Goal: Transaction & Acquisition: Purchase product/service

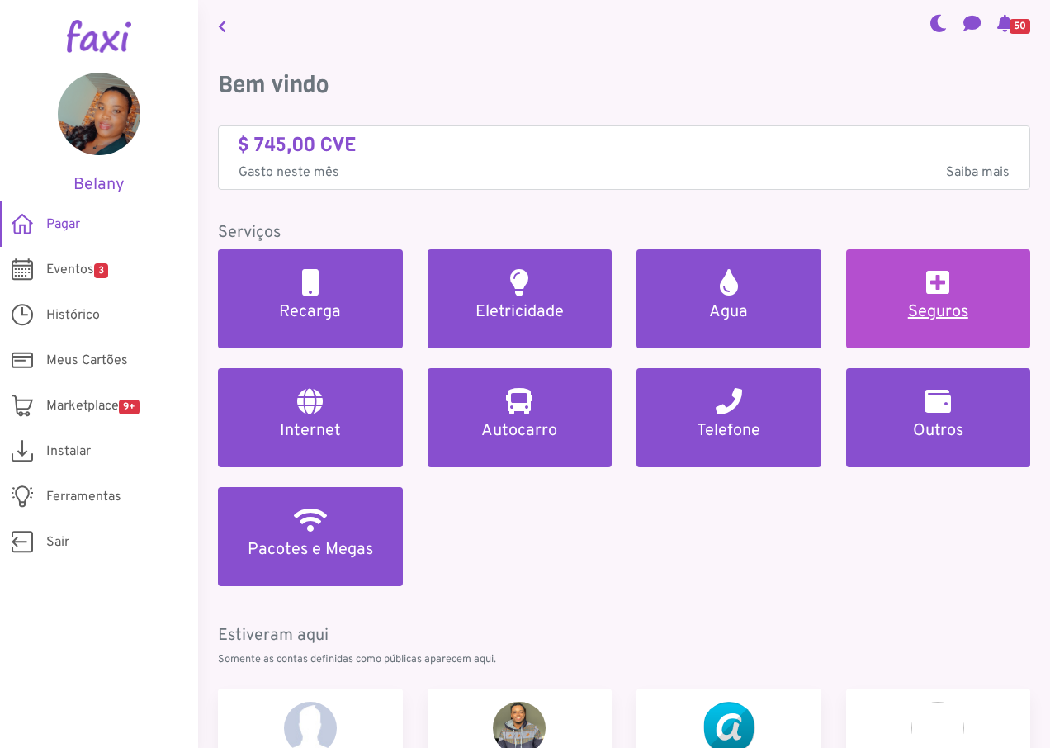
click at [944, 306] on h5 "Seguros" at bounding box center [938, 312] width 145 height 20
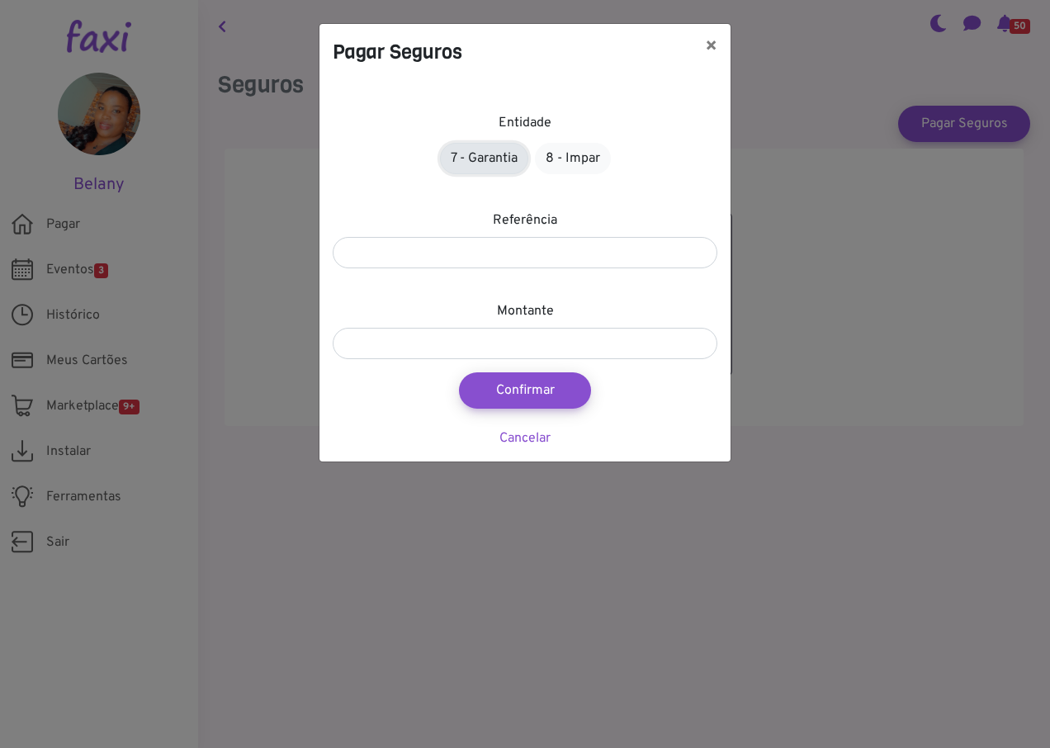
click at [476, 159] on link "7 - Garantia" at bounding box center [484, 158] width 88 height 31
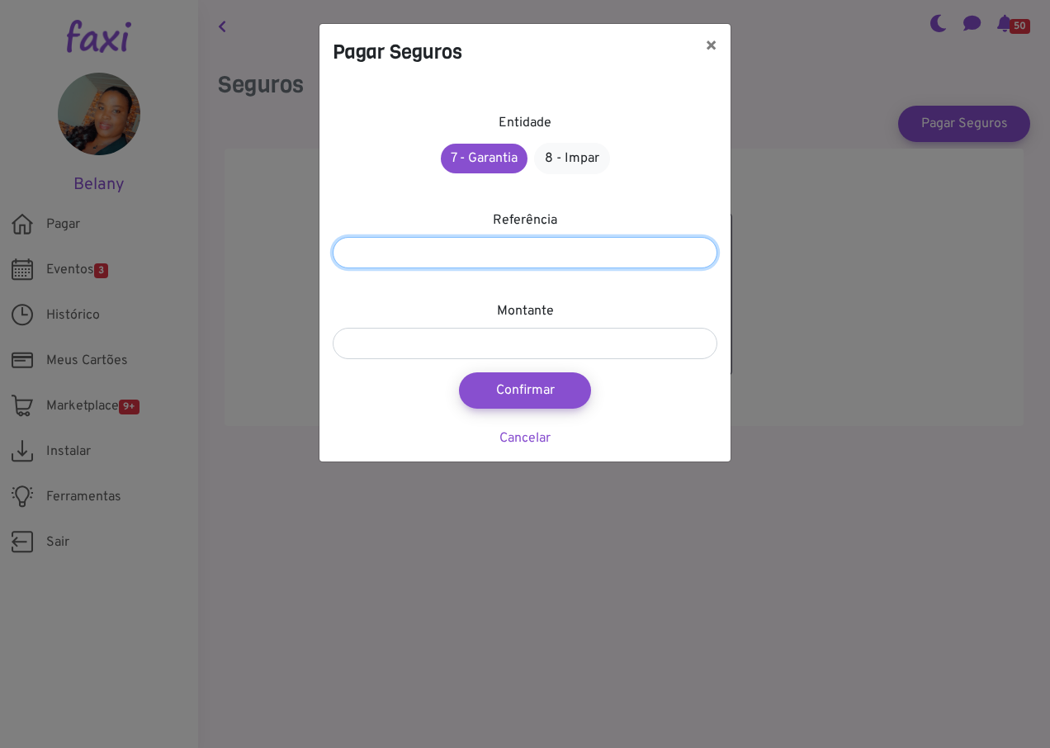
click at [460, 258] on input "number" at bounding box center [525, 252] width 385 height 31
type input "*********"
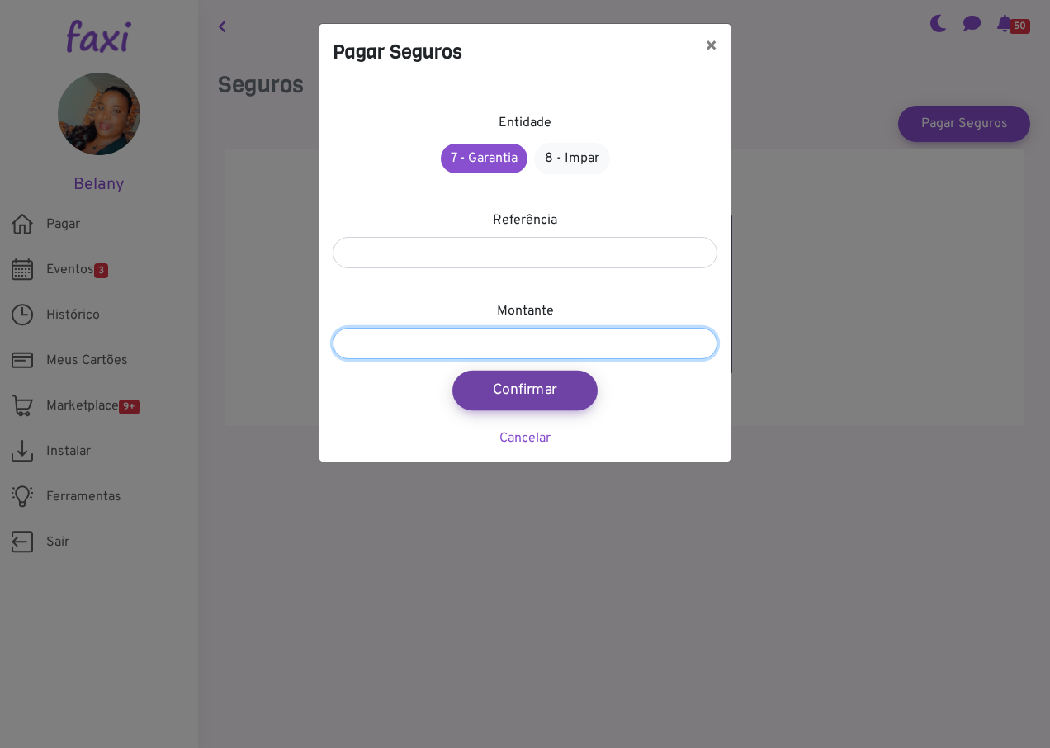
drag, startPoint x: 486, startPoint y: 348, endPoint x: 514, endPoint y: 374, distance: 38.5
click at [486, 349] on input "number" at bounding box center [525, 343] width 385 height 31
type input "****"
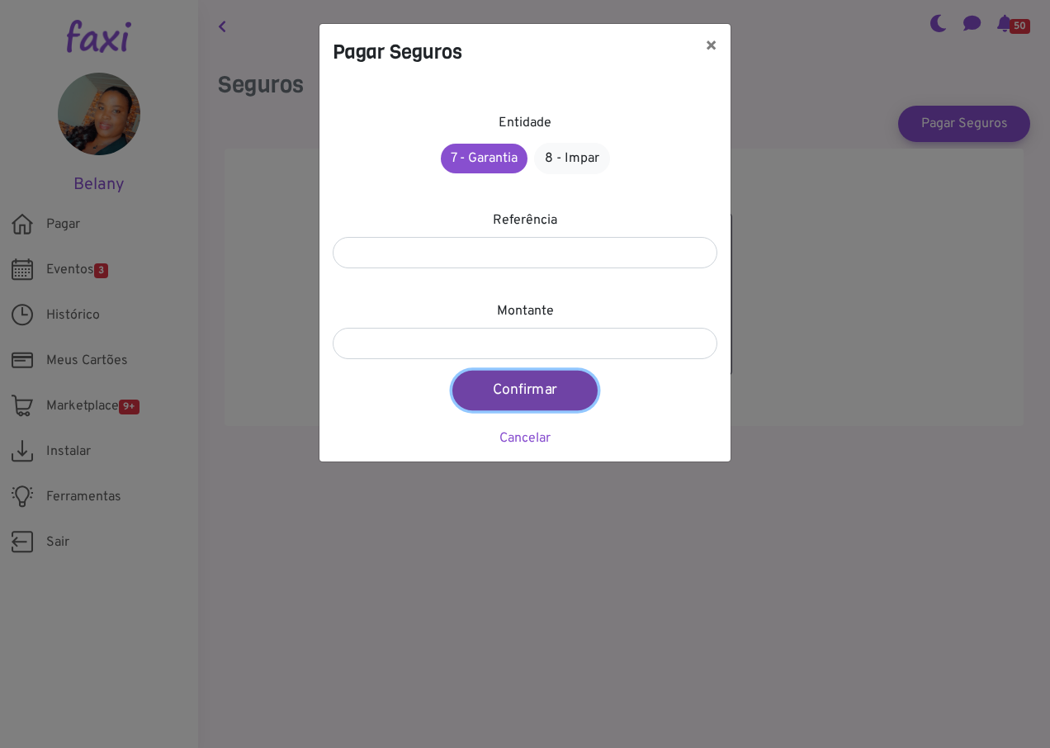
click at [517, 387] on button "Confirmar" at bounding box center [524, 391] width 145 height 40
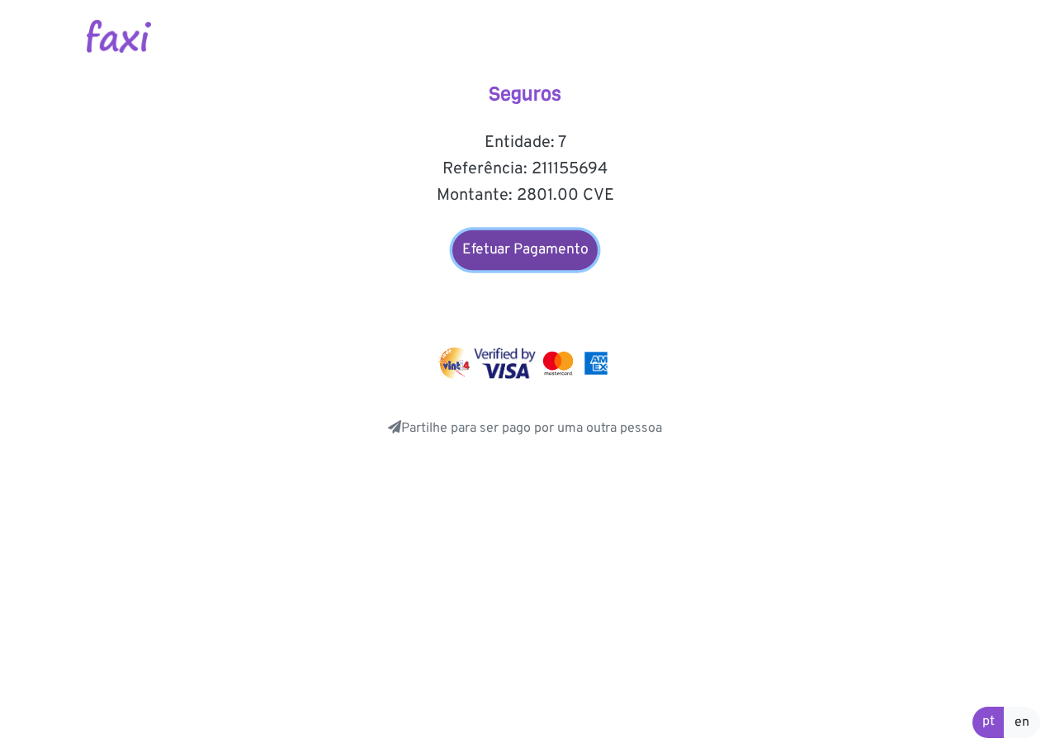
click at [496, 253] on link "Efetuar Pagamento" at bounding box center [524, 250] width 145 height 40
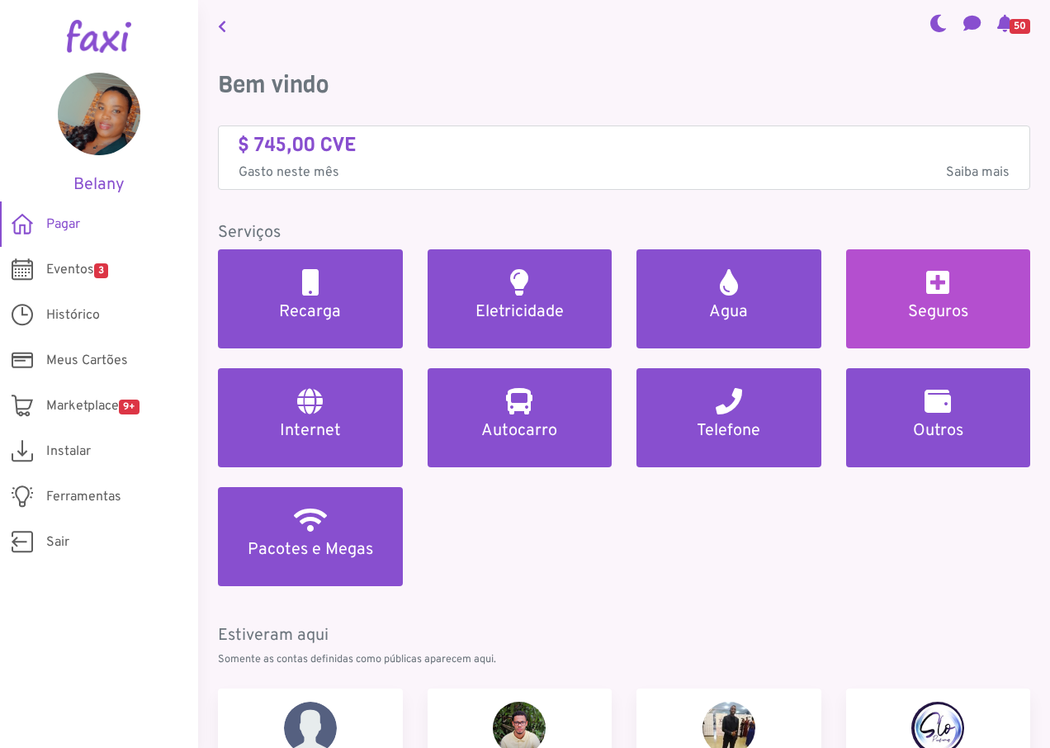
click at [940, 321] on h5 "Seguros" at bounding box center [938, 312] width 145 height 20
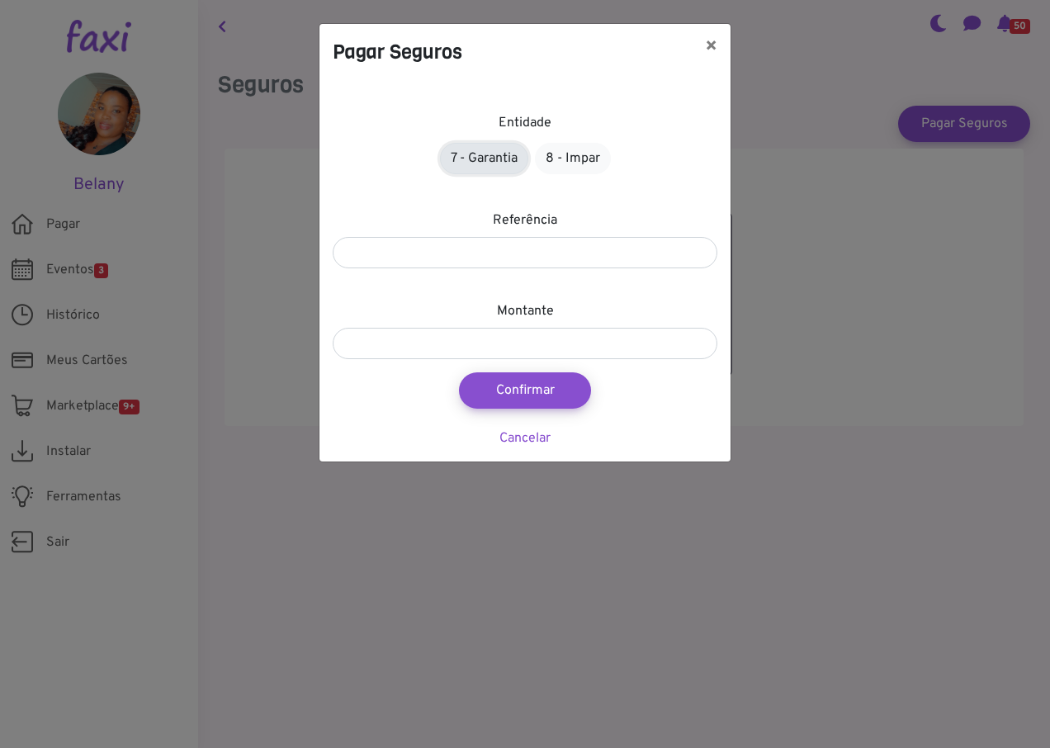
click at [485, 151] on link "7 - Garantia" at bounding box center [484, 158] width 88 height 31
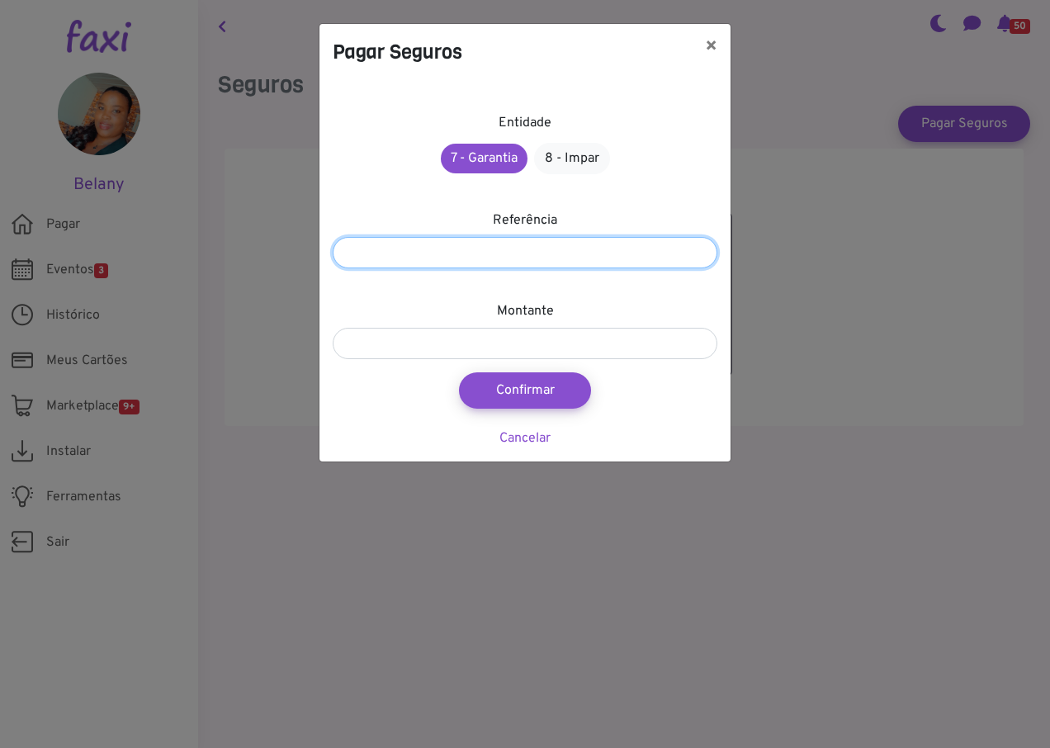
click at [487, 256] on input "number" at bounding box center [525, 252] width 385 height 31
type input "*********"
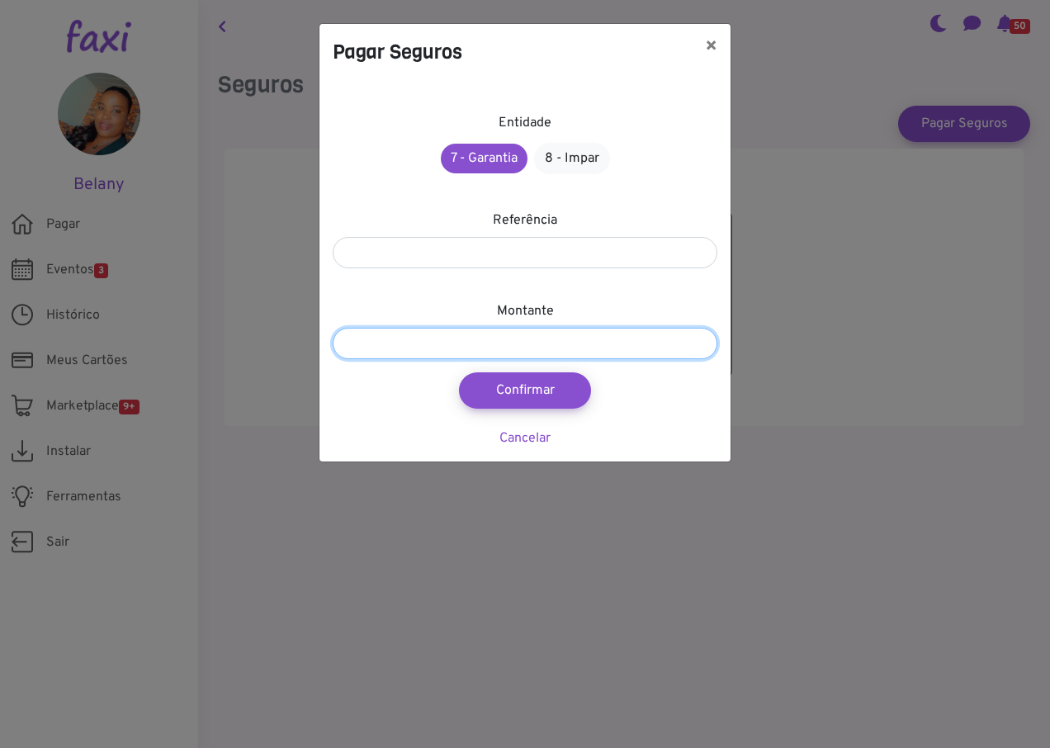
click at [498, 344] on input "number" at bounding box center [525, 343] width 385 height 31
type input "****"
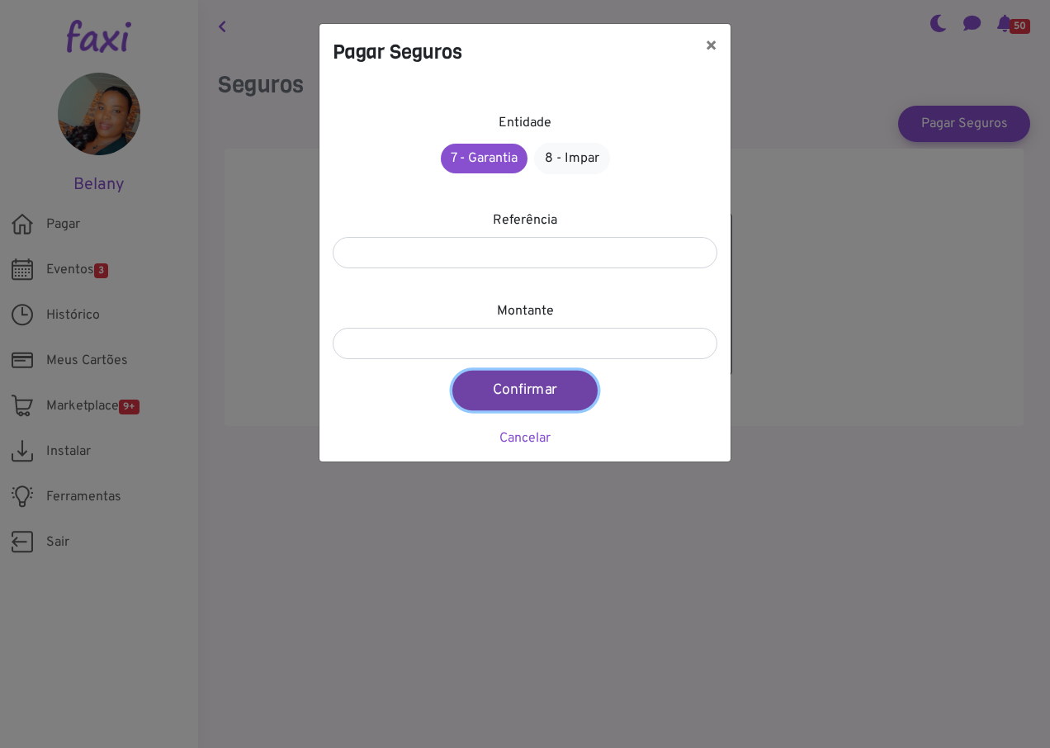
click at [544, 390] on button "Confirmar" at bounding box center [524, 391] width 145 height 40
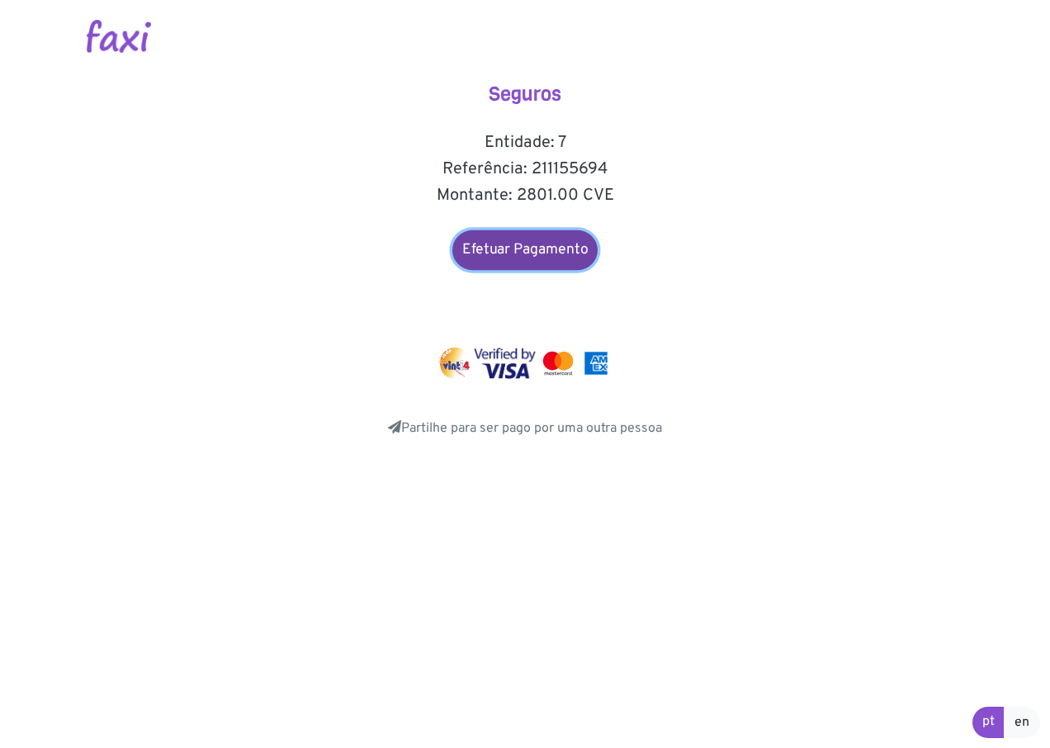
click at [525, 254] on link "Efetuar Pagamento" at bounding box center [524, 250] width 145 height 40
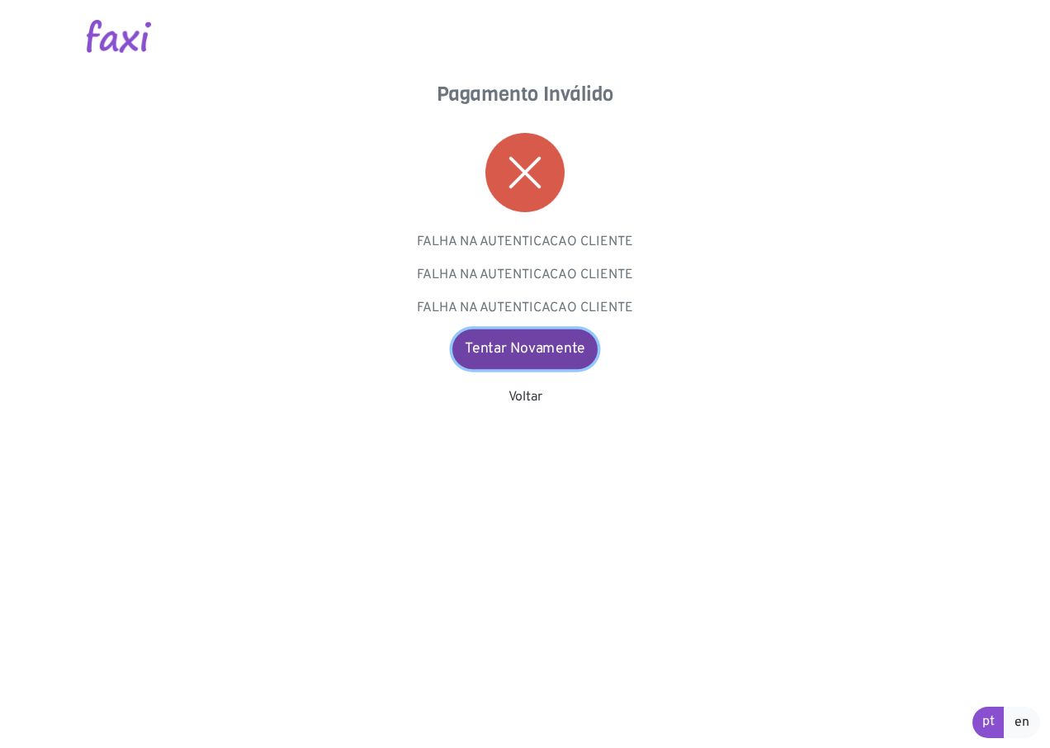
click at [497, 346] on link "Tentar Novamente" at bounding box center [524, 349] width 145 height 40
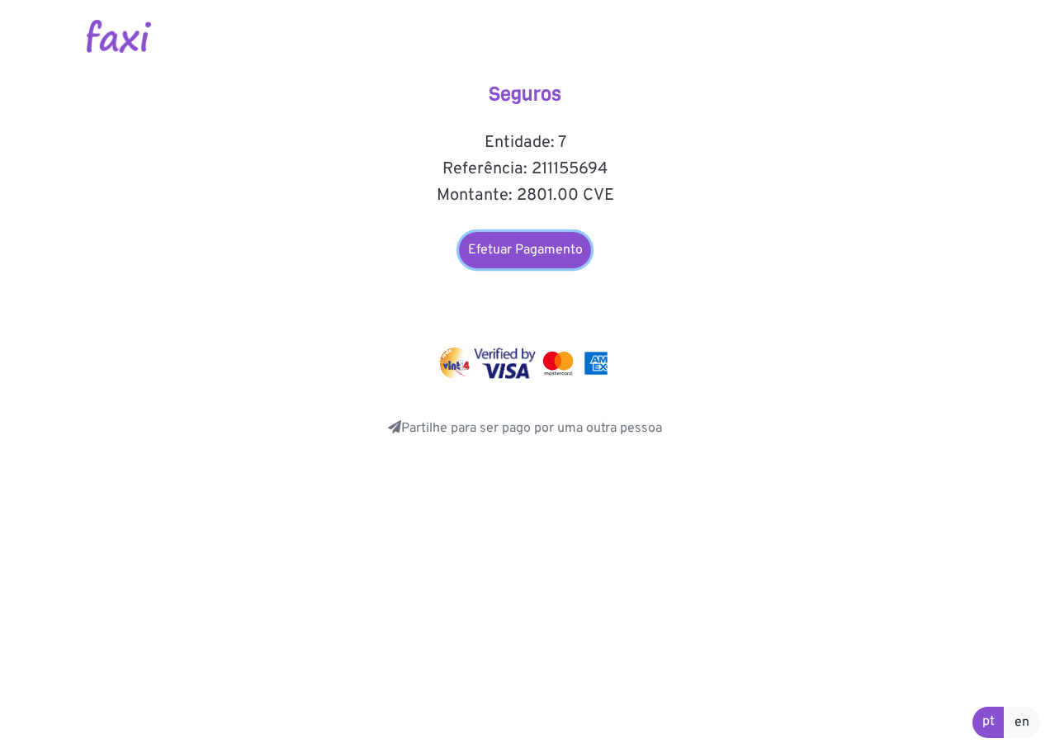
click at [552, 248] on link "Efetuar Pagamento" at bounding box center [525, 250] width 132 height 36
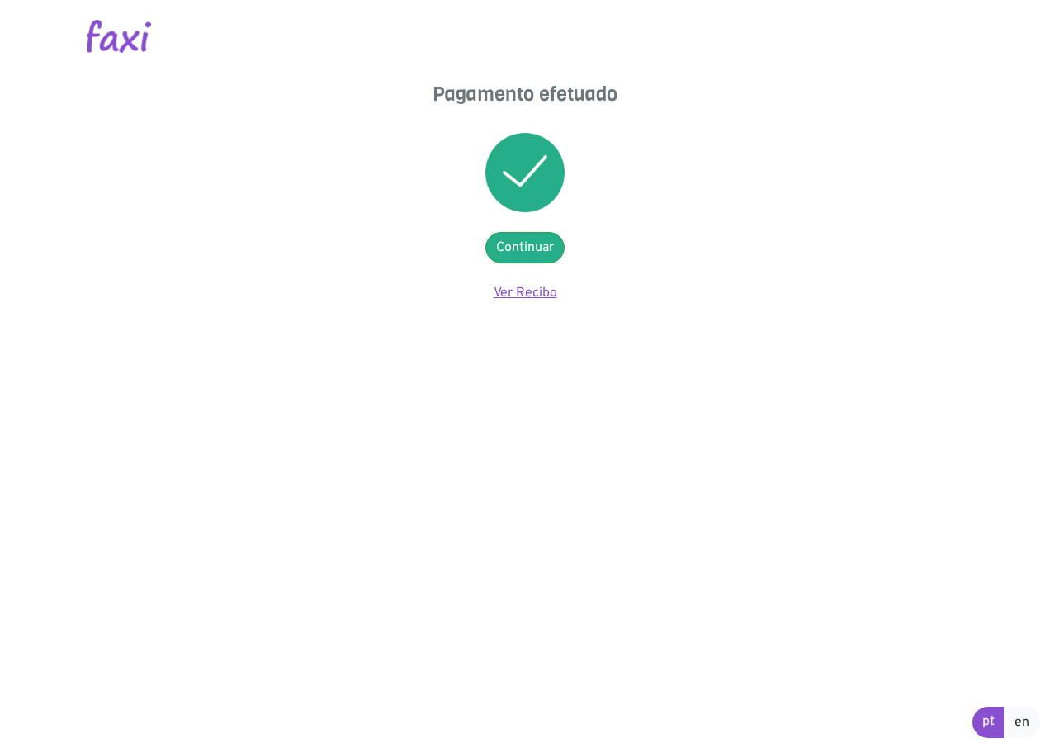
click at [507, 286] on link "Ver Recibo" at bounding box center [526, 293] width 64 height 17
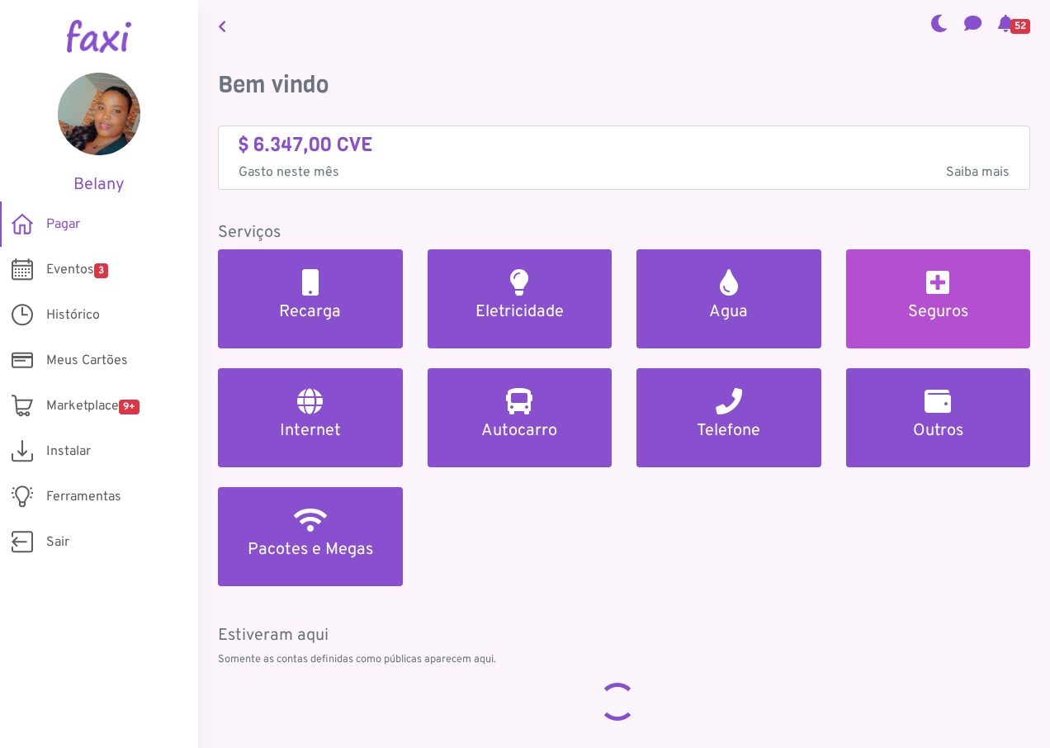
click at [962, 306] on h5 "Seguros" at bounding box center [938, 312] width 145 height 20
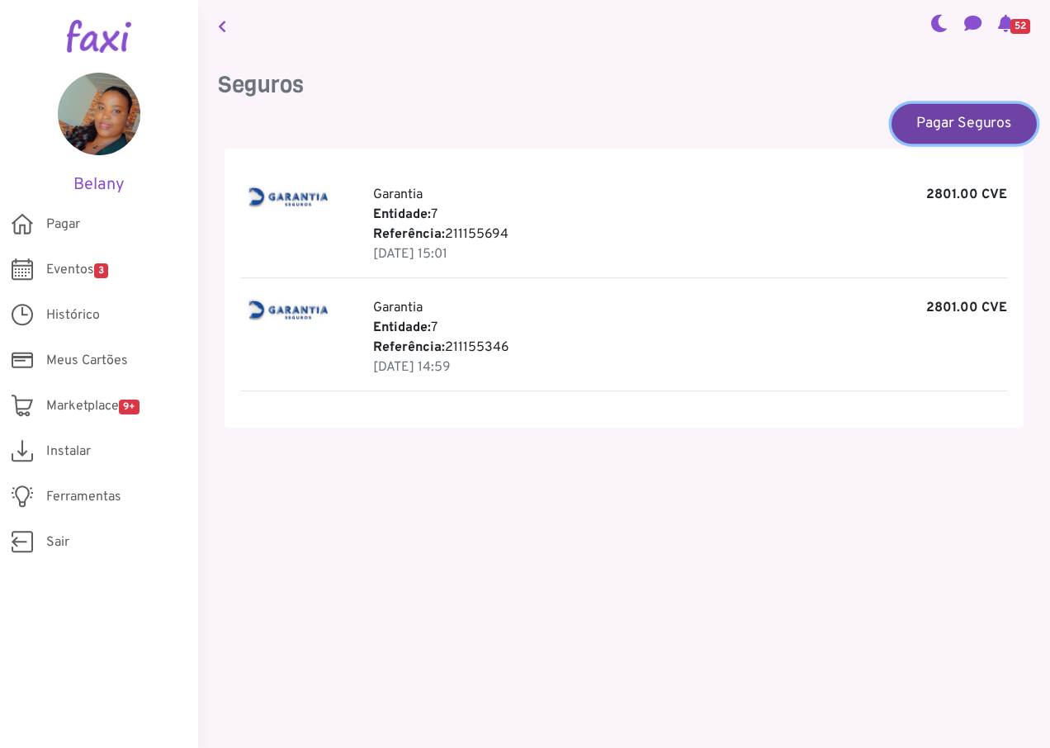
click at [944, 128] on link "Pagar Seguros" at bounding box center [964, 123] width 145 height 40
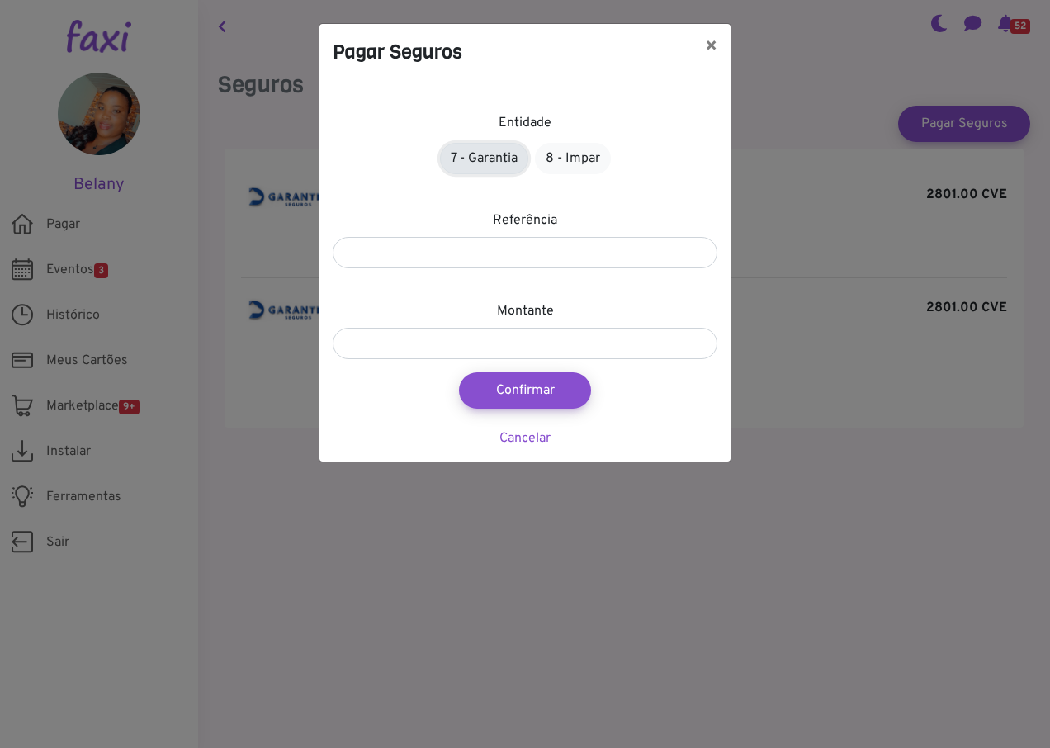
click at [493, 157] on link "7 - Garantia" at bounding box center [484, 158] width 88 height 31
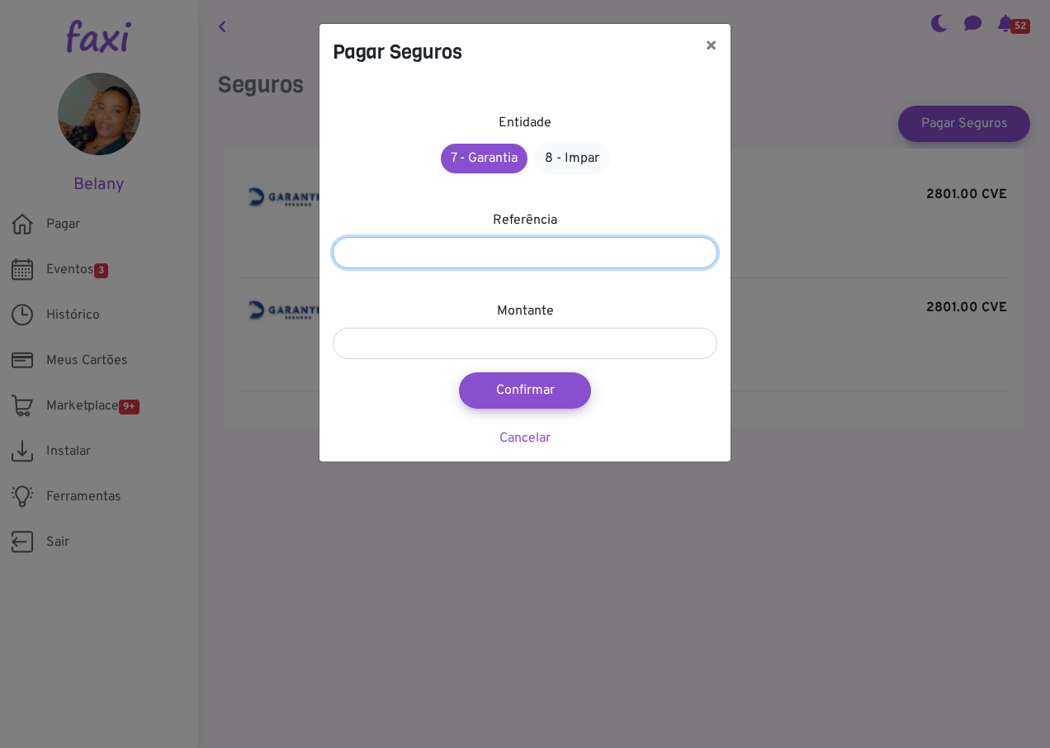
click at [496, 249] on input "number" at bounding box center [525, 252] width 385 height 31
type input "*********"
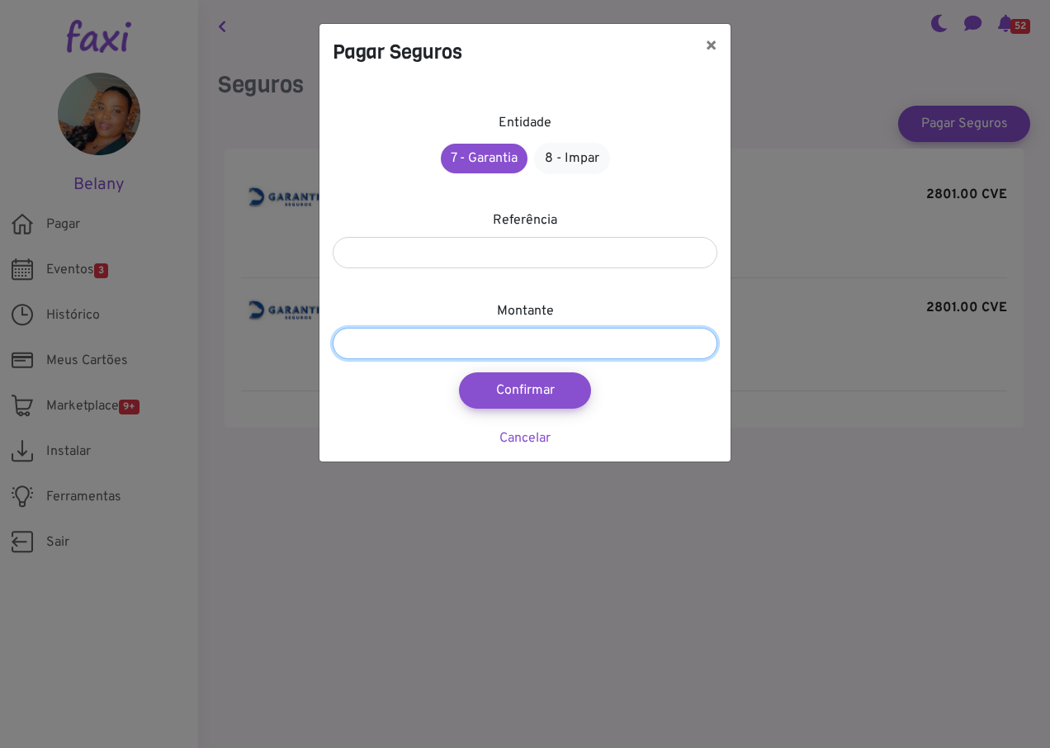
click at [508, 347] on input "number" at bounding box center [525, 343] width 385 height 31
type input "****"
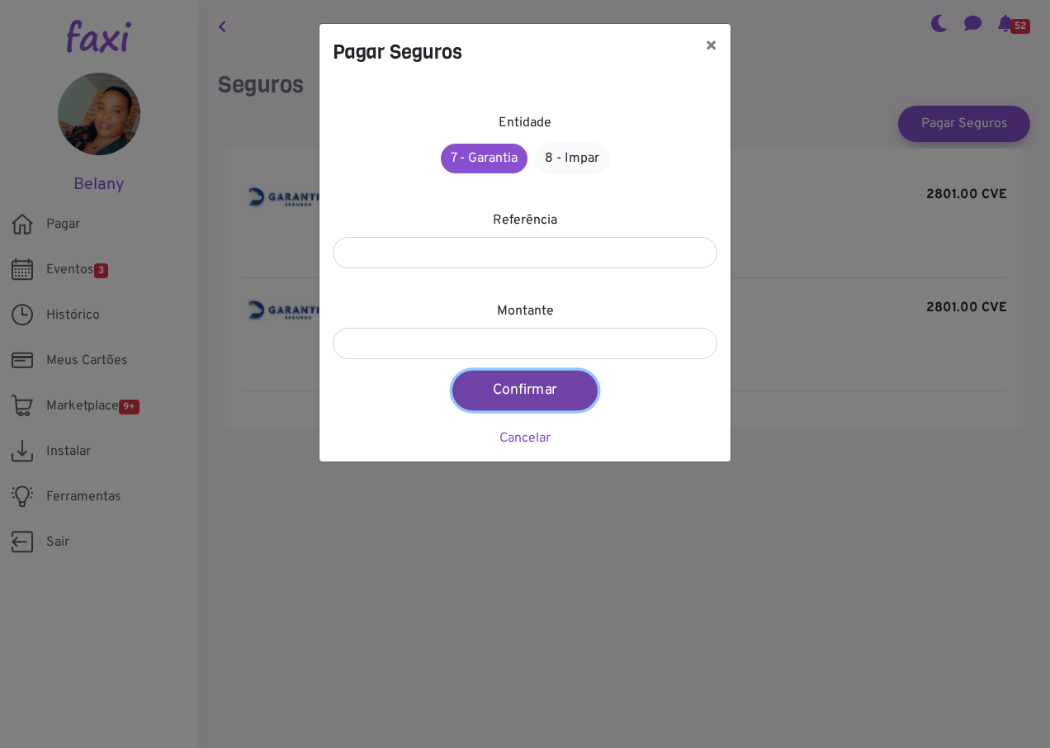
click at [504, 388] on button "Confirmar" at bounding box center [524, 391] width 145 height 40
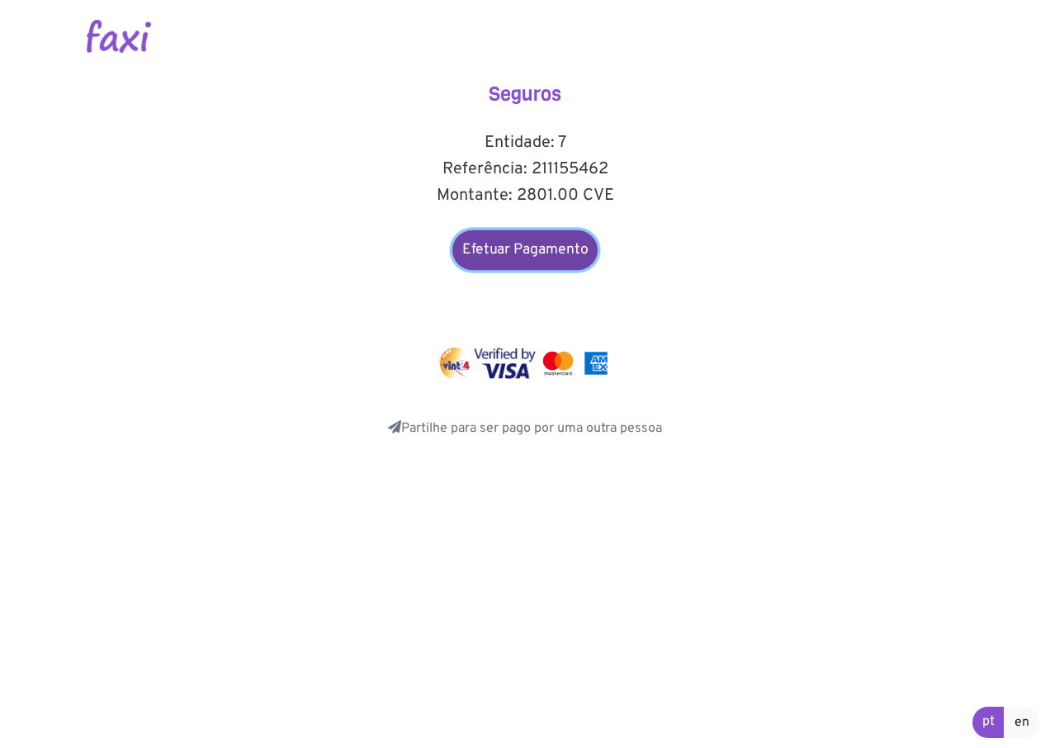
click at [511, 245] on link "Efetuar Pagamento" at bounding box center [524, 250] width 145 height 40
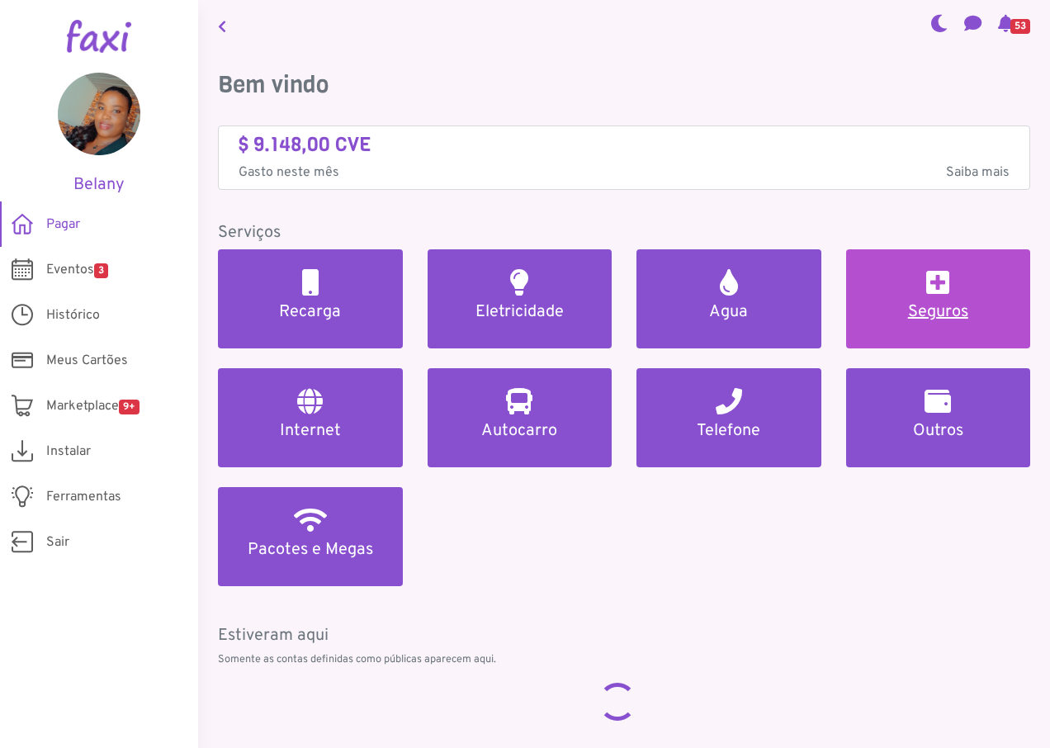
click at [889, 311] on h5 "Seguros" at bounding box center [938, 312] width 145 height 20
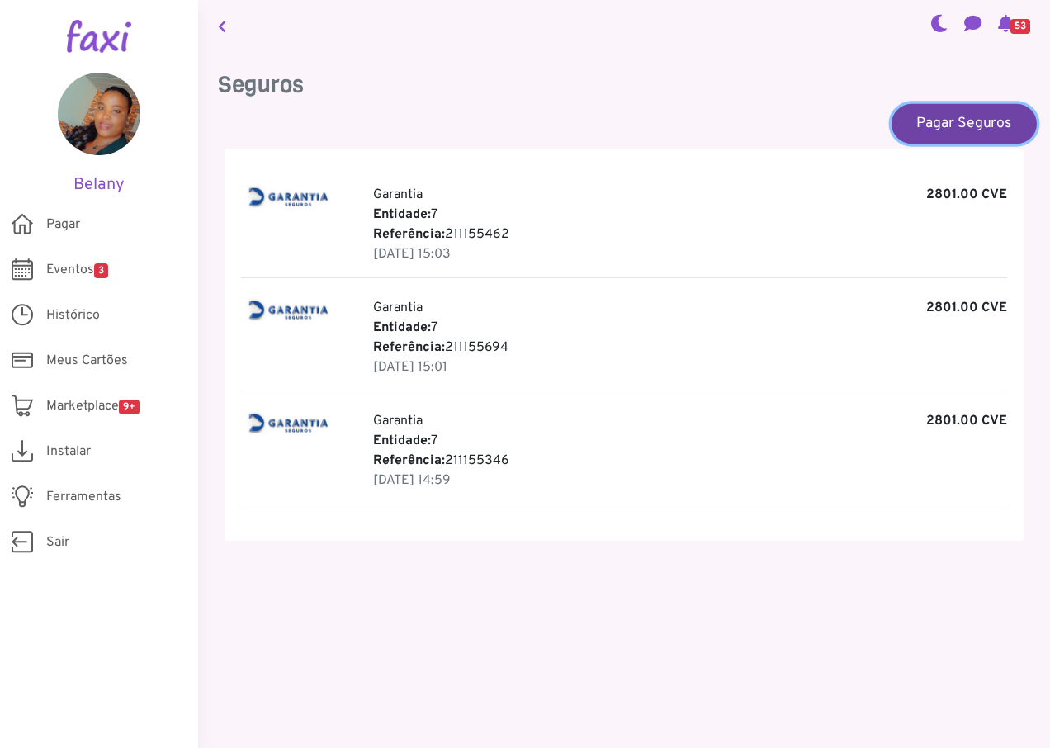
click at [933, 125] on link "Pagar Seguros" at bounding box center [964, 123] width 145 height 40
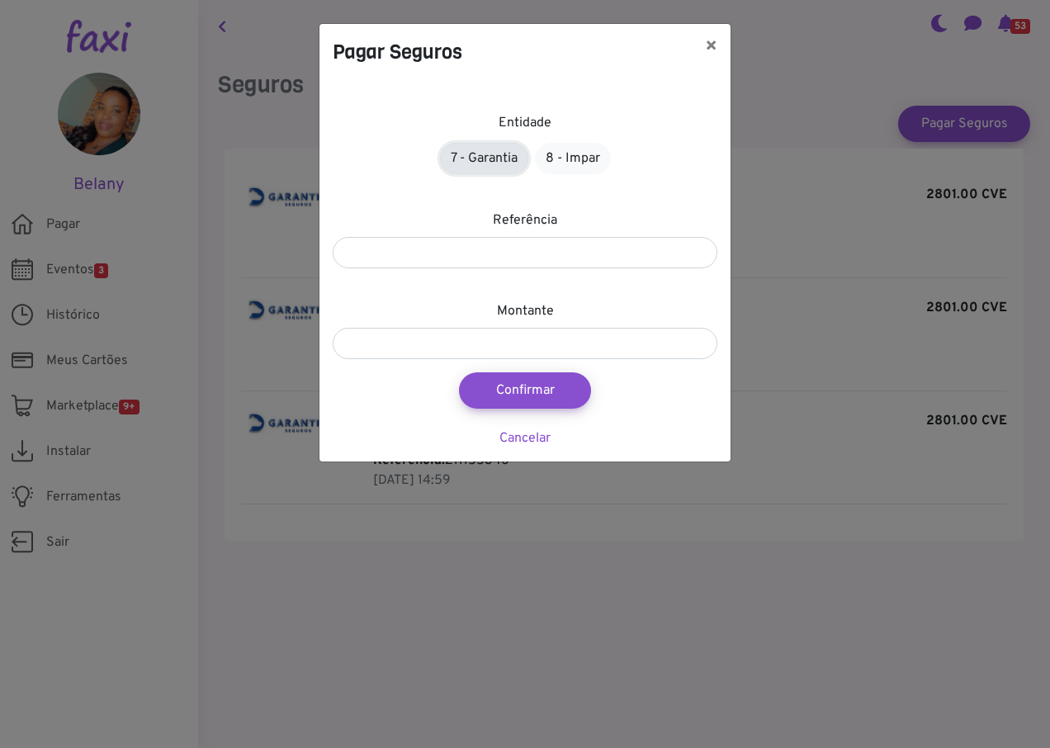
click at [470, 158] on link "7 - Garantia" at bounding box center [484, 158] width 88 height 31
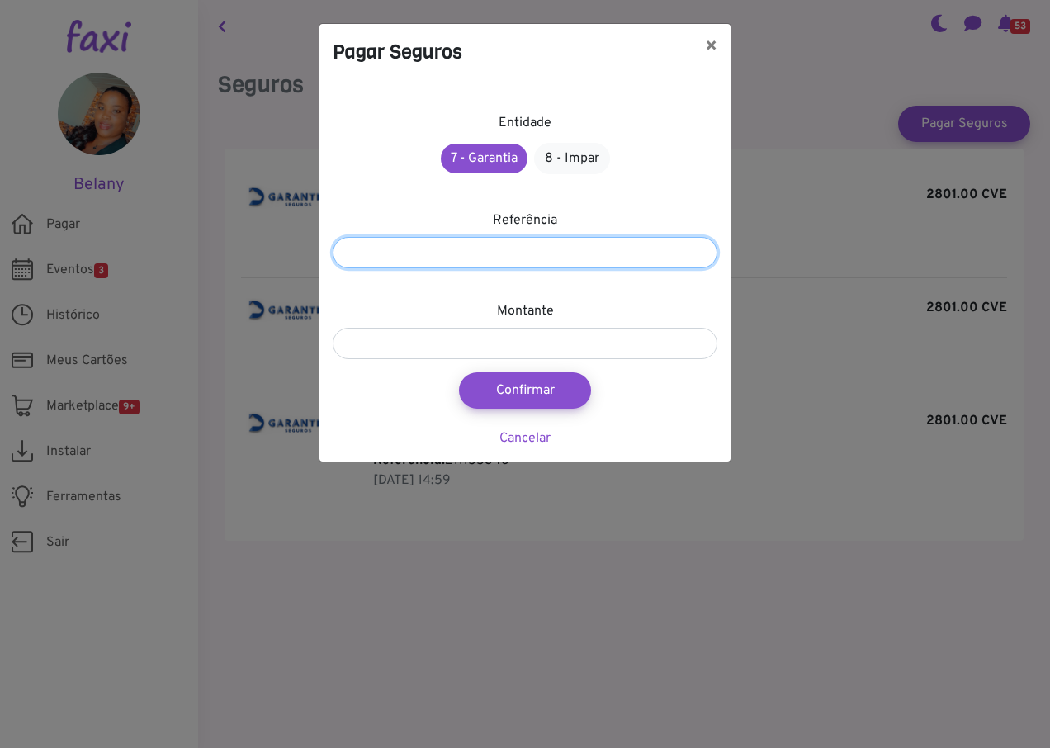
click at [476, 262] on input "number" at bounding box center [525, 252] width 385 height 31
type input "*********"
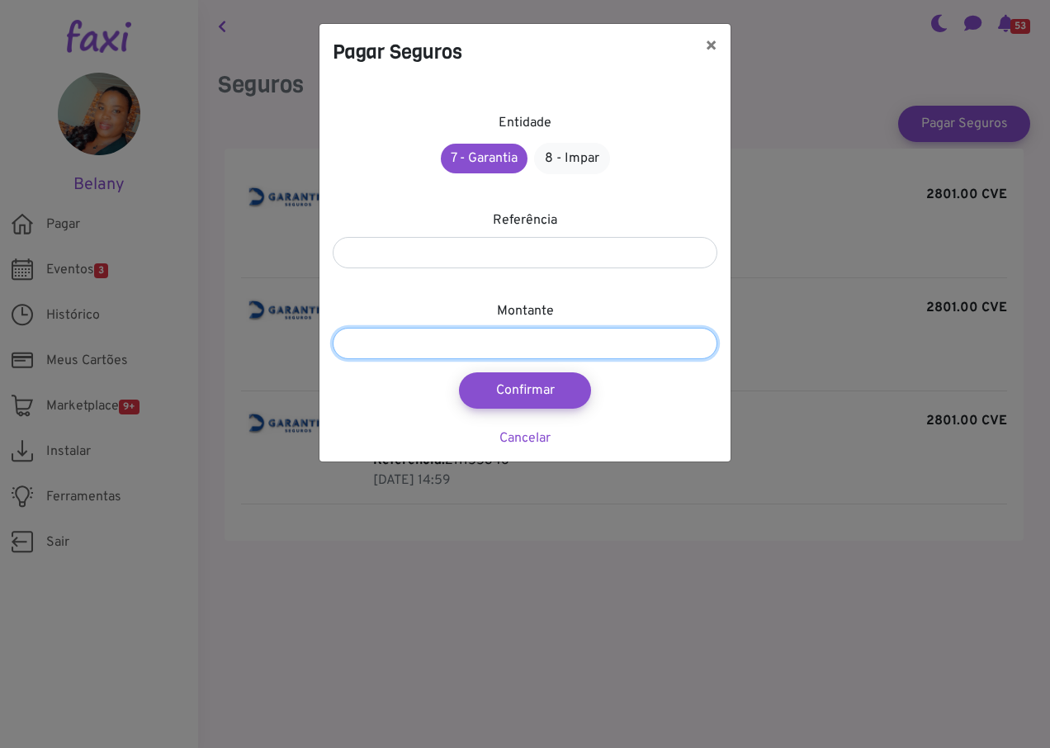
click at [482, 342] on input "number" at bounding box center [525, 343] width 385 height 31
type input "****"
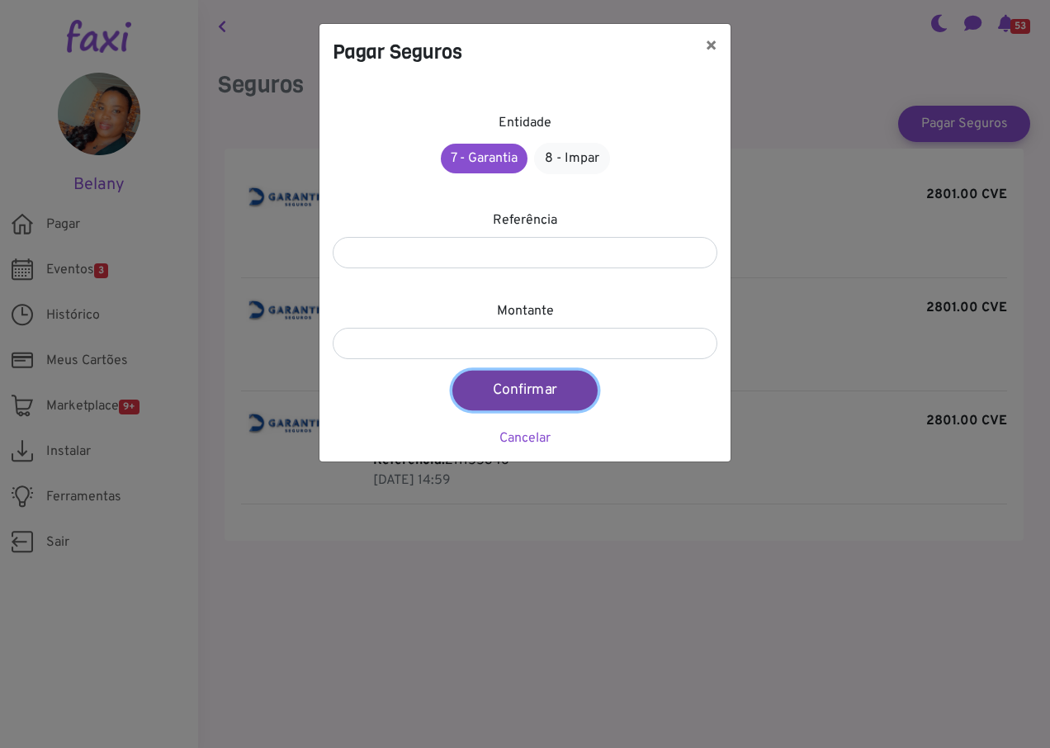
click at [542, 391] on button "Confirmar" at bounding box center [524, 391] width 145 height 40
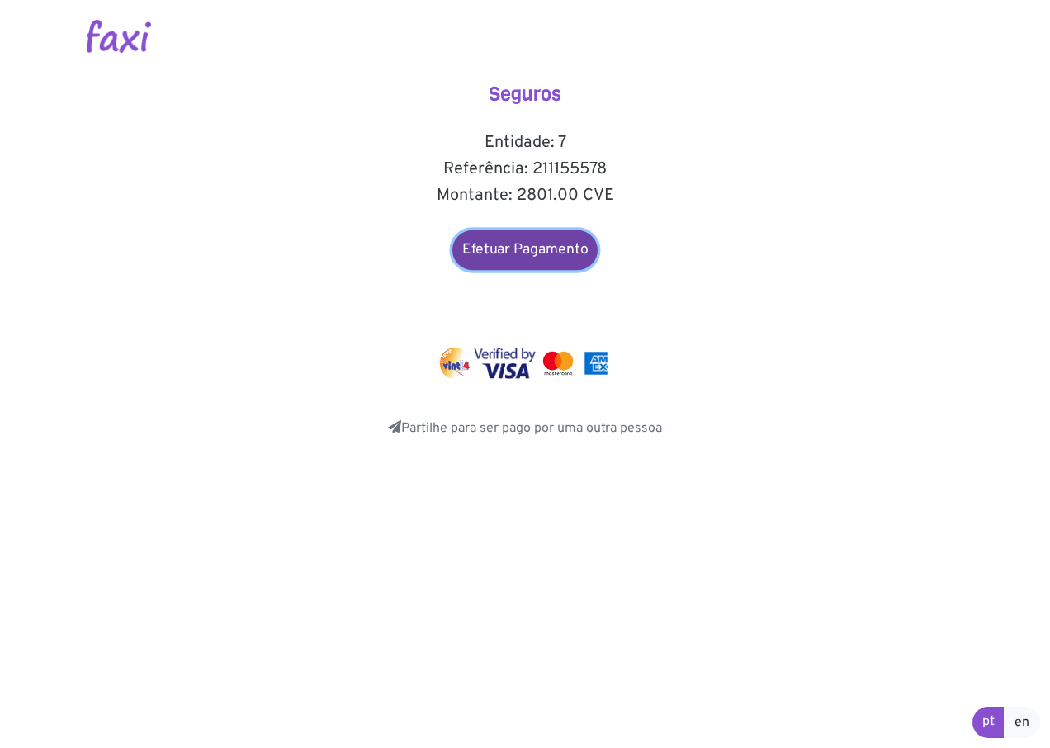
click at [515, 249] on link "Efetuar Pagamento" at bounding box center [524, 250] width 145 height 40
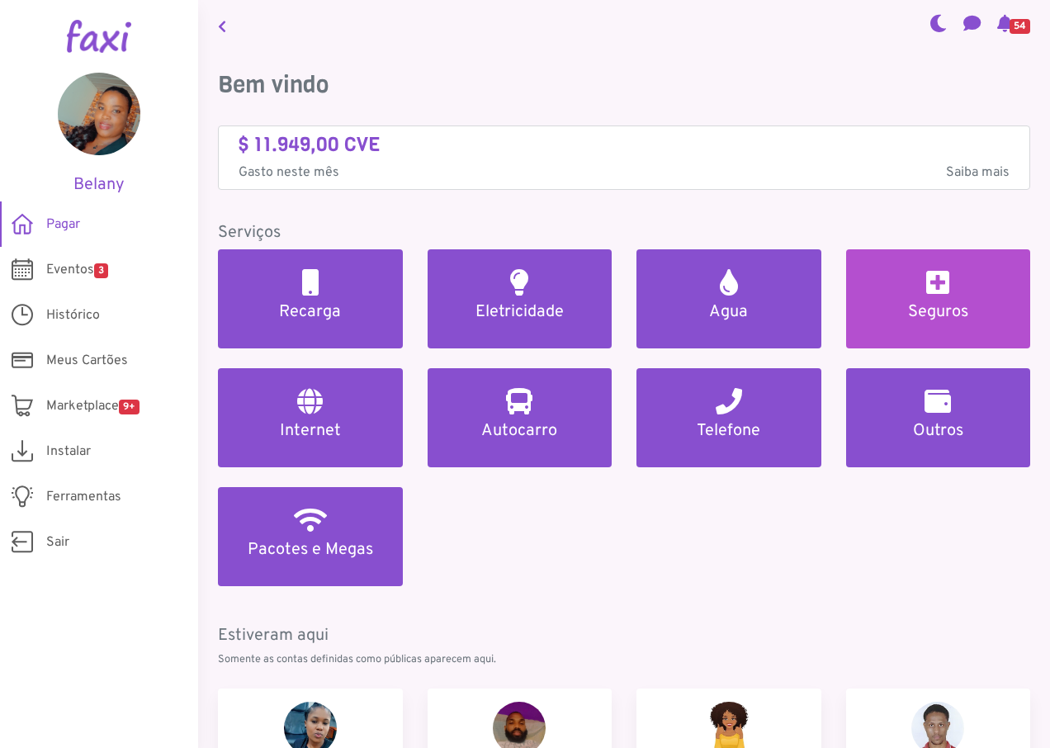
click at [953, 315] on h5 "Seguros" at bounding box center [938, 312] width 145 height 20
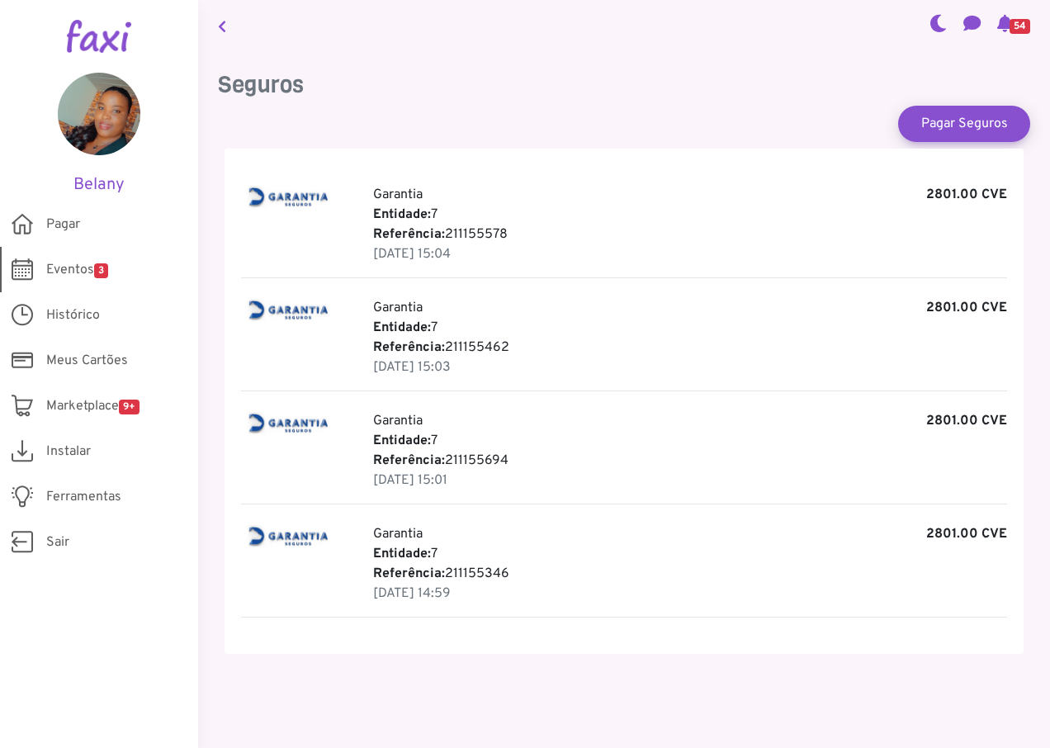
click at [72, 267] on span "Eventos 3" at bounding box center [77, 270] width 62 height 20
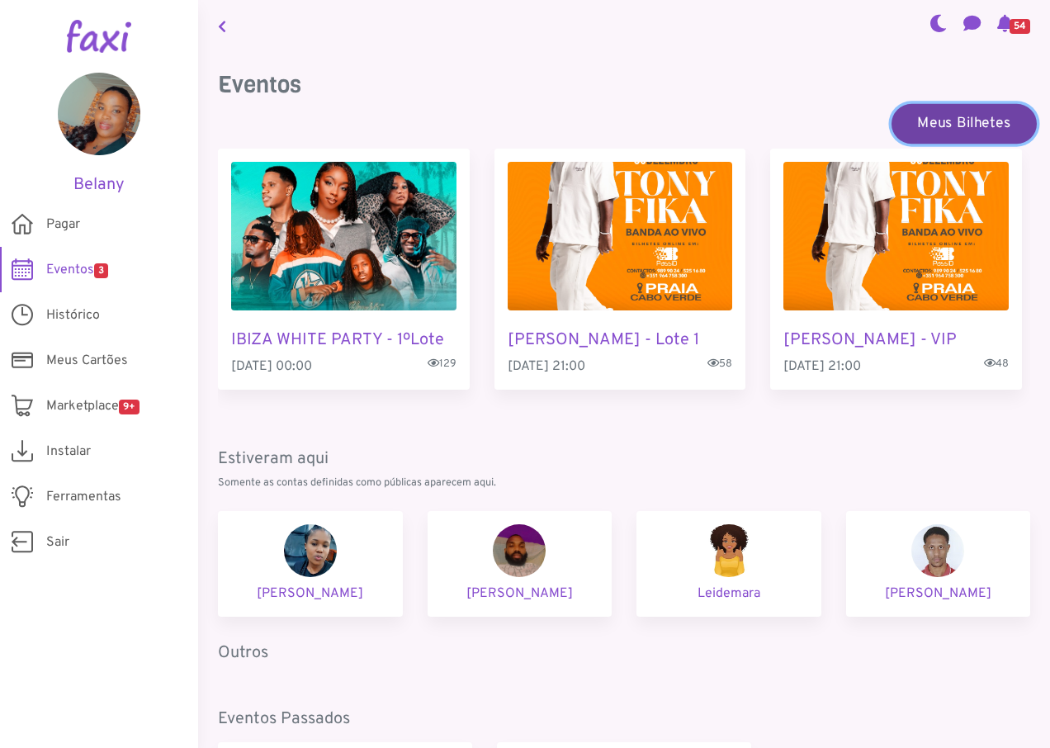
click at [962, 127] on link "Meus Bilhetes" at bounding box center [964, 123] width 145 height 40
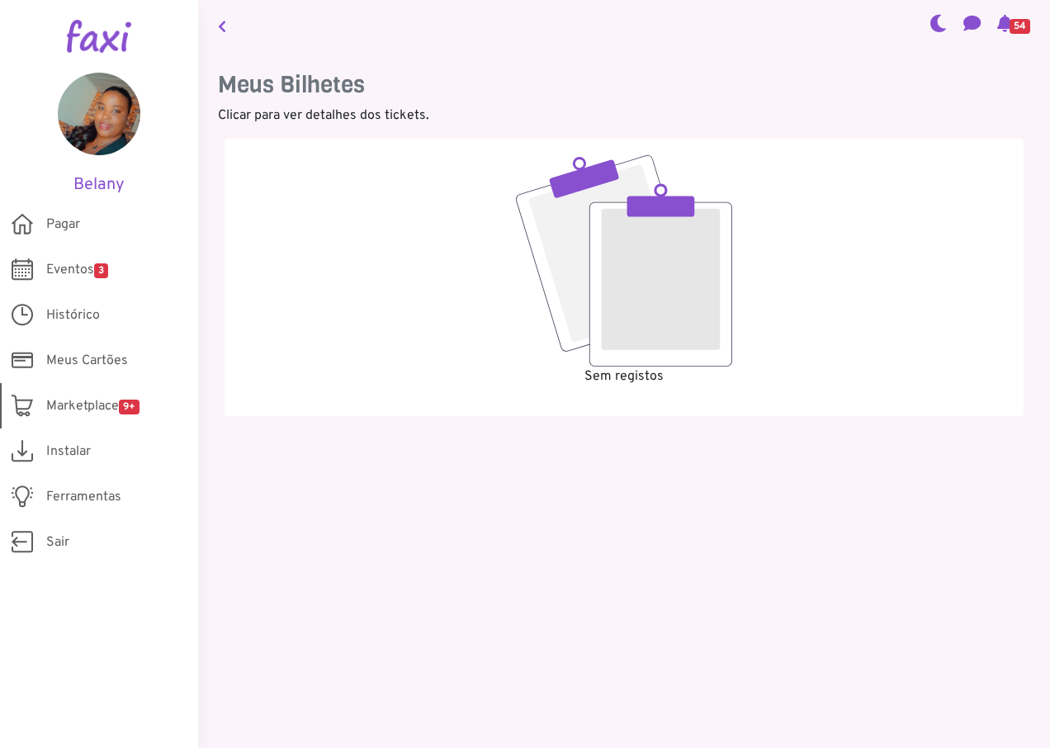
click at [87, 409] on span "Marketplace 9+" at bounding box center [92, 406] width 93 height 20
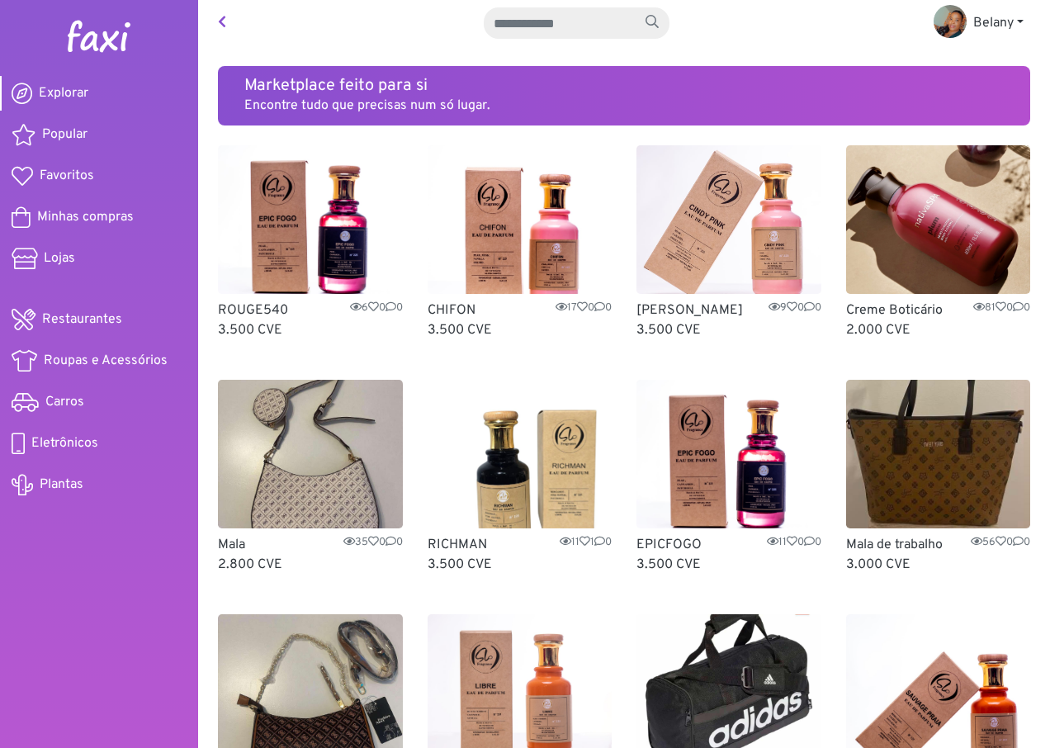
click at [216, 24] on link at bounding box center [221, 23] width 21 height 33
click at [221, 21] on icon at bounding box center [222, 21] width 8 height 13
